Goal: Information Seeking & Learning: Learn about a topic

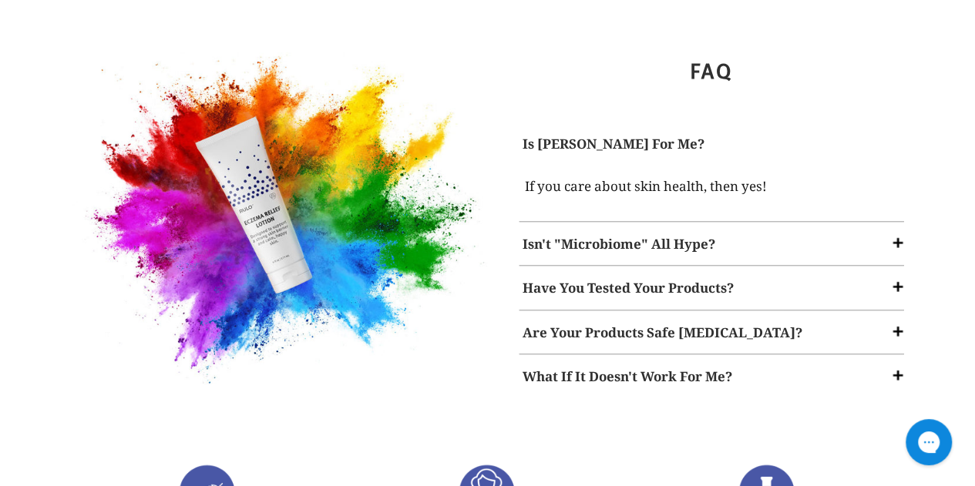
scroll to position [2004, 0]
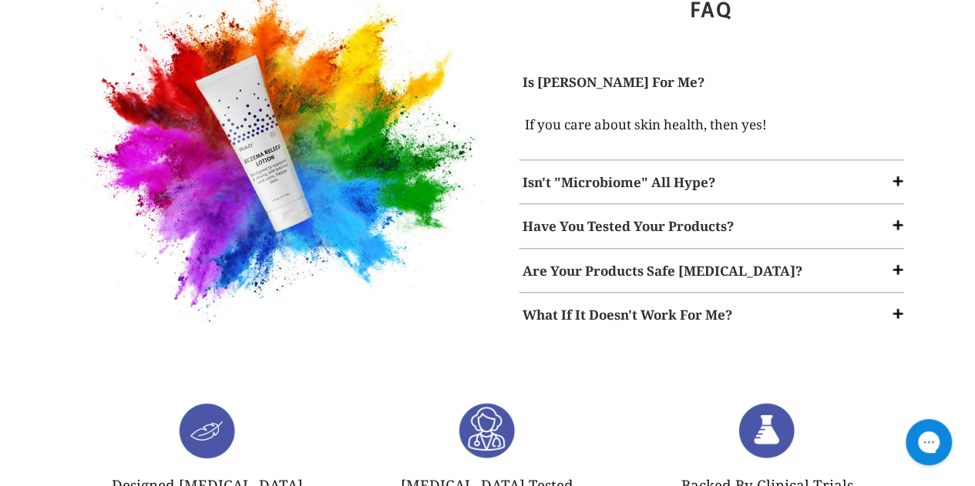
click at [750, 168] on div "Isn't "Microbiome" All Hype?" at bounding box center [711, 182] width 393 height 35
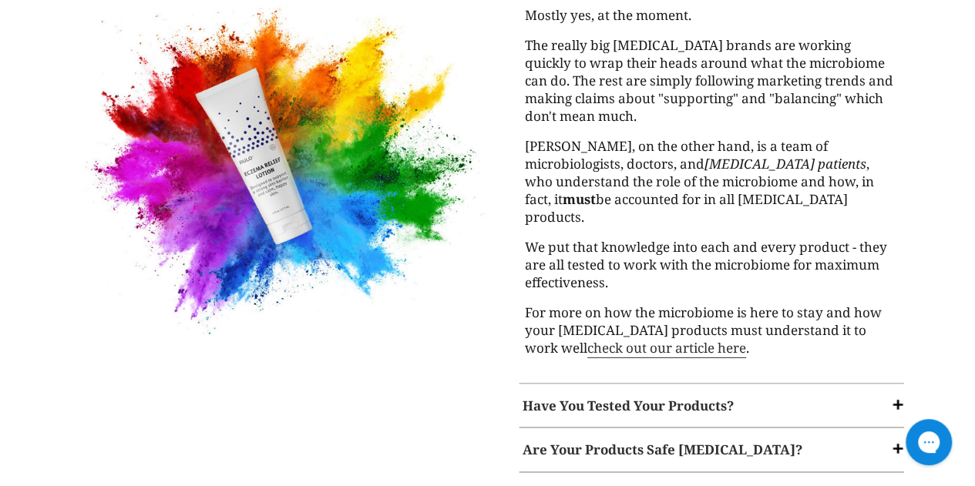
scroll to position [2161, 0]
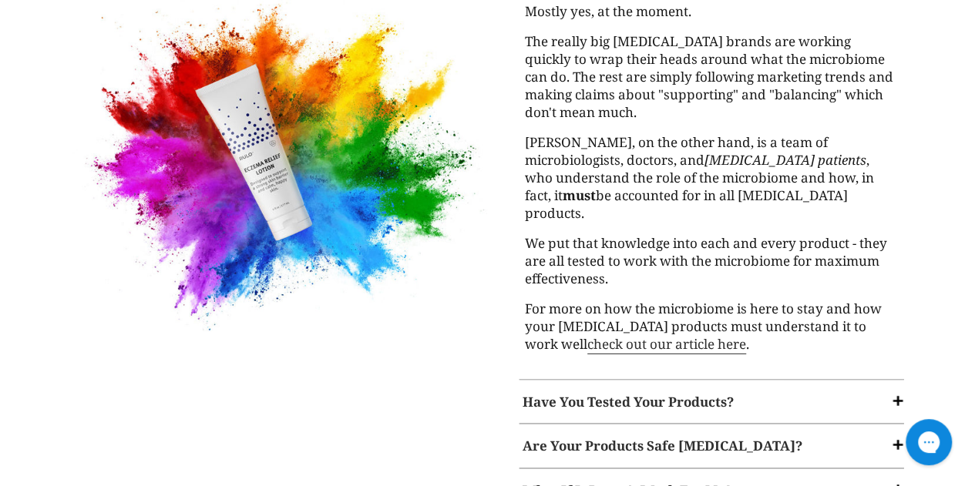
click at [898, 393] on span at bounding box center [897, 400] width 15 height 15
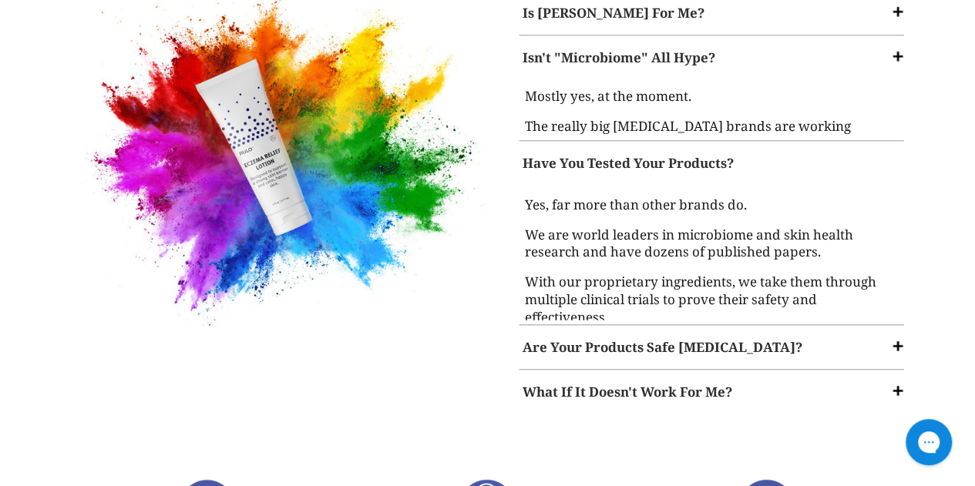
scroll to position [2060, 0]
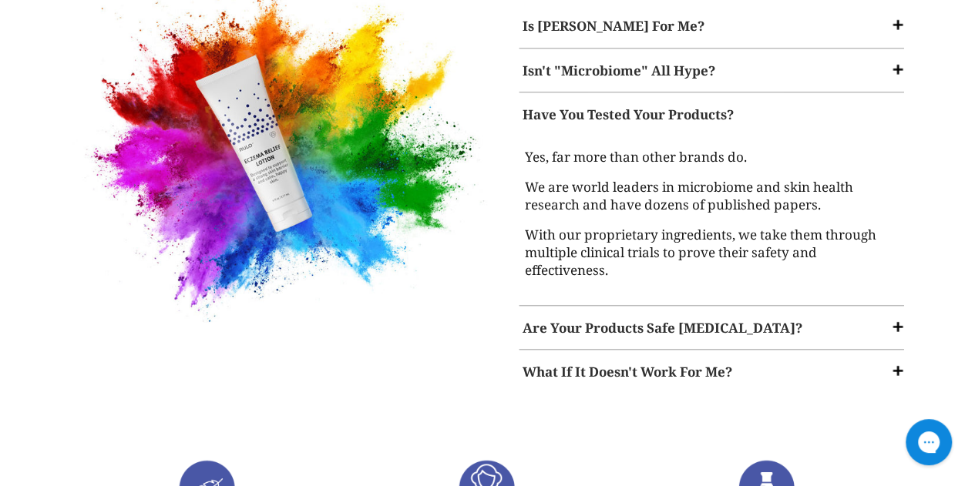
click at [894, 319] on span at bounding box center [897, 326] width 15 height 15
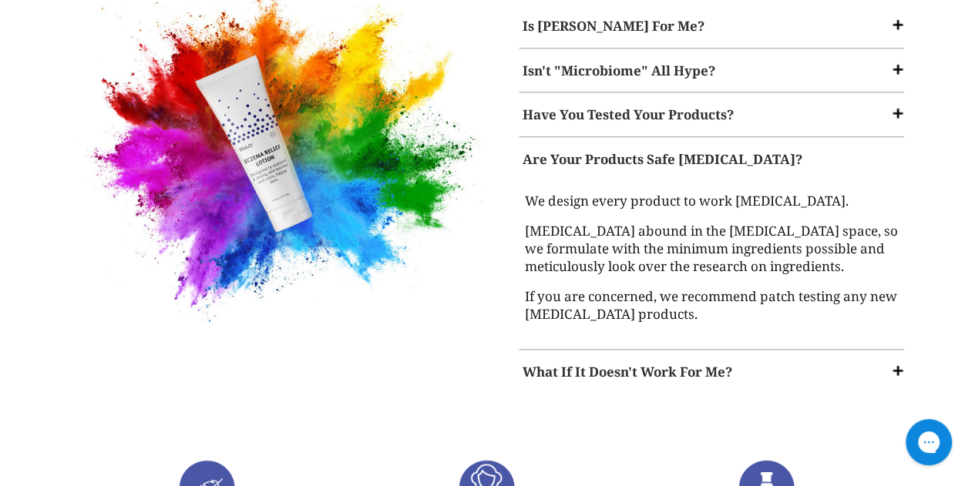
click at [874, 355] on div "What If It Doesn't Work For Me?" at bounding box center [711, 372] width 393 height 35
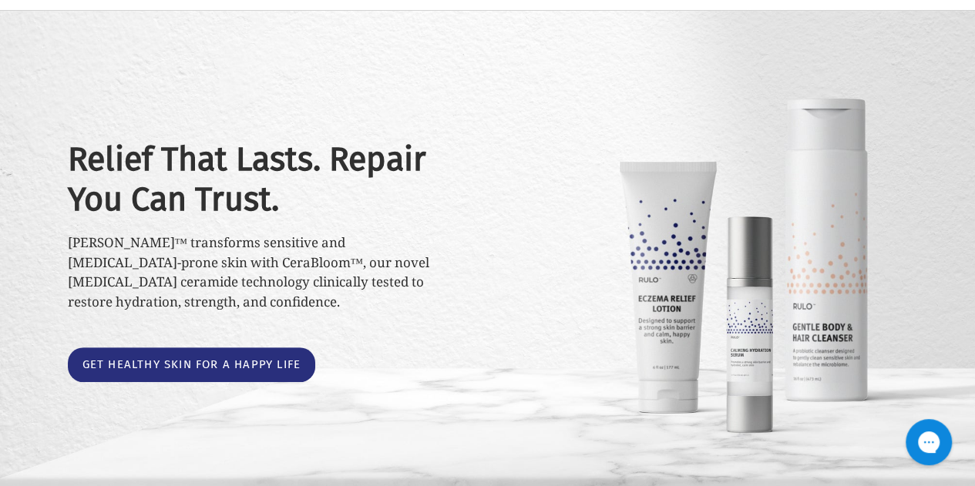
scroll to position [0, 0]
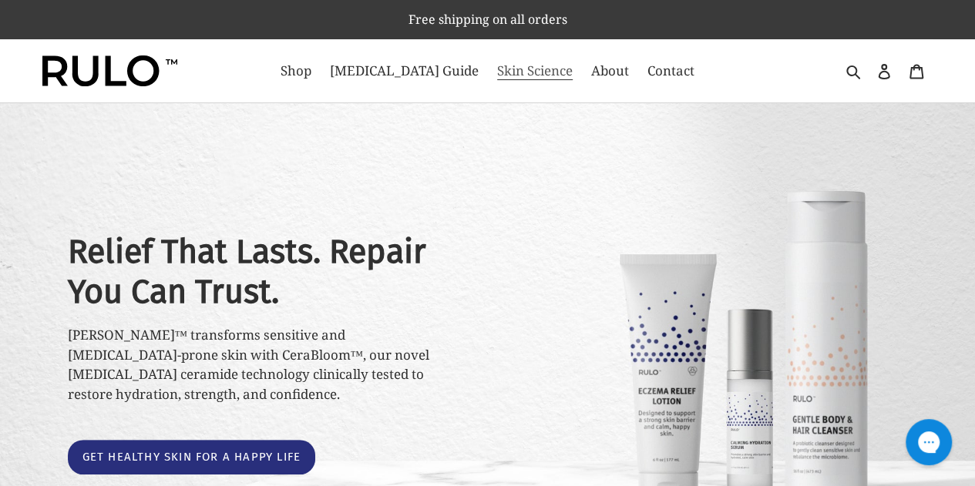
click at [513, 63] on span "Skin Science" at bounding box center [535, 71] width 76 height 18
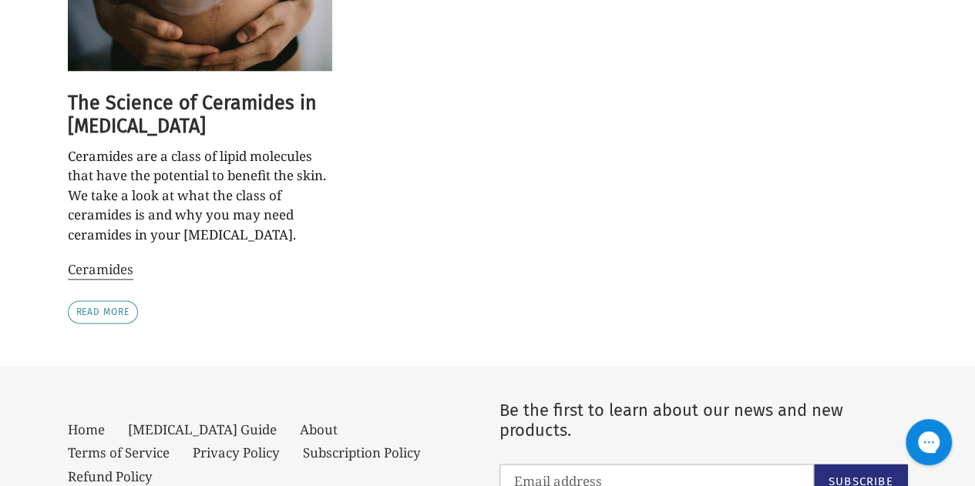
scroll to position [1040, 0]
